Goal: Find contact information: Find contact information

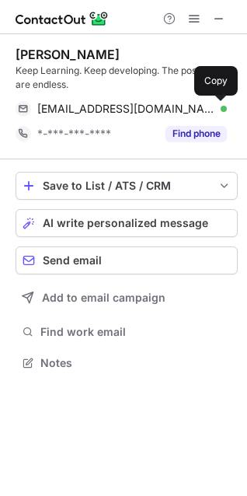
scroll to position [352, 247]
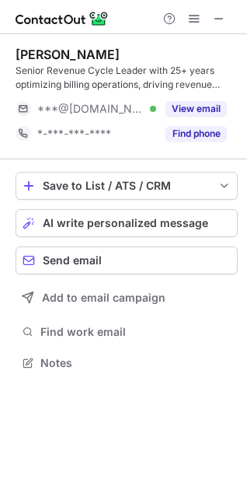
scroll to position [352, 247]
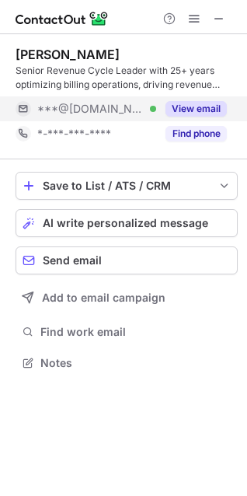
click at [199, 106] on button "View email" at bounding box center [195, 109] width 61 height 16
